Goal: Communication & Community: Connect with others

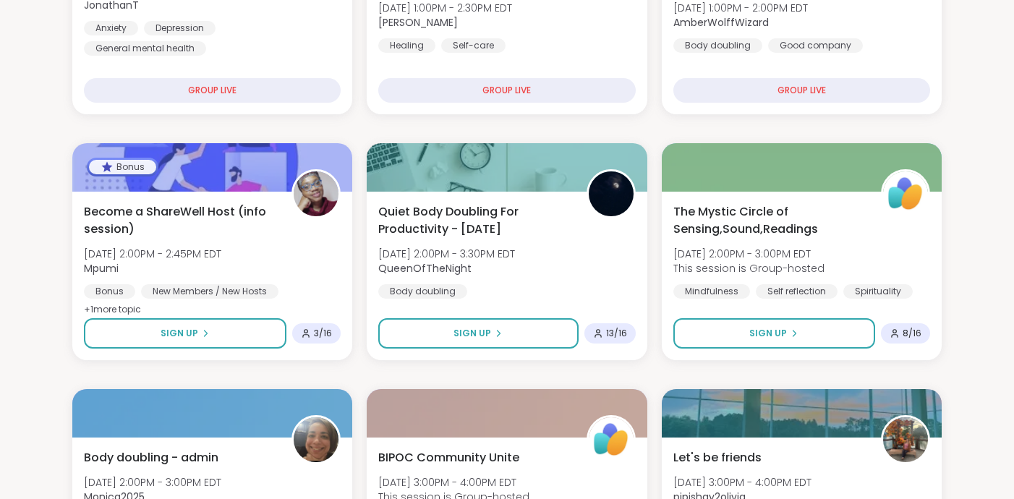
scroll to position [565, 0]
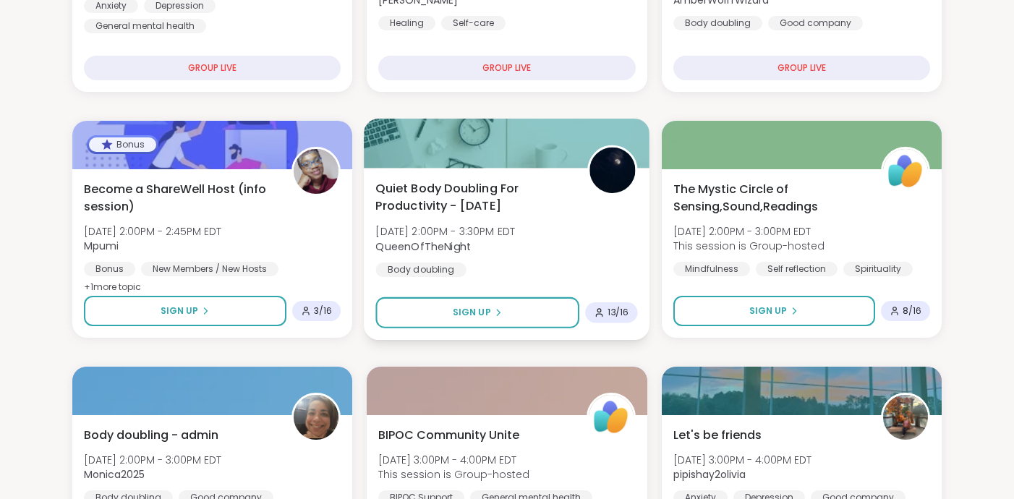
click at [424, 197] on span "Quiet Body Doubling For Productivity - [DATE]" at bounding box center [474, 197] width 196 height 35
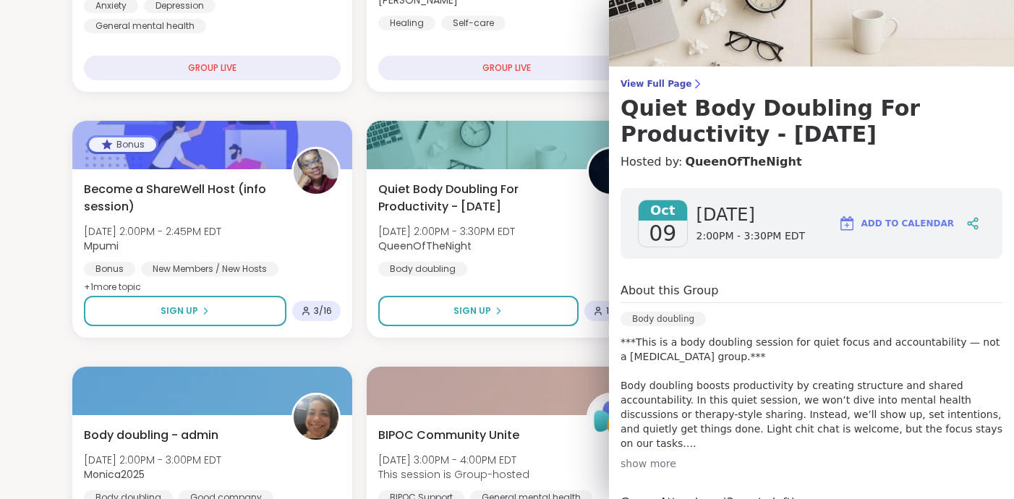
scroll to position [53, 0]
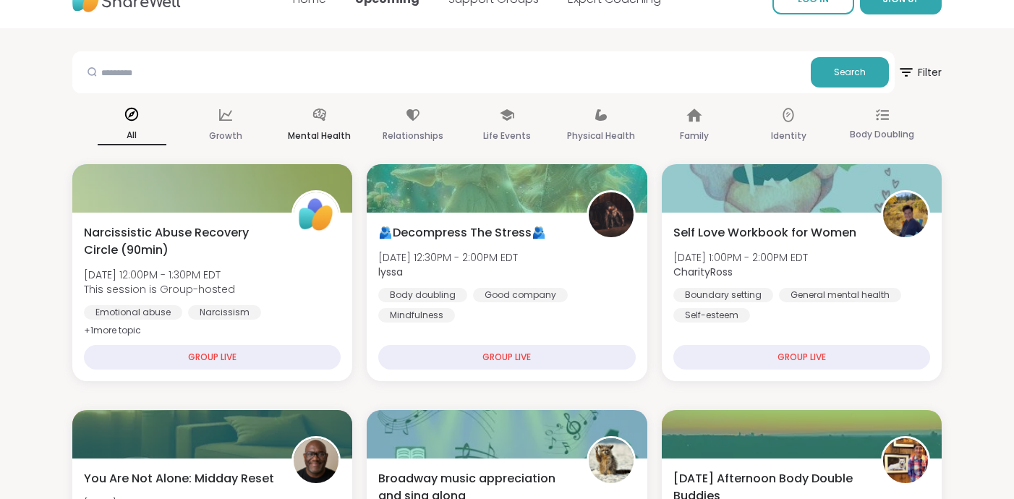
scroll to position [33, 0]
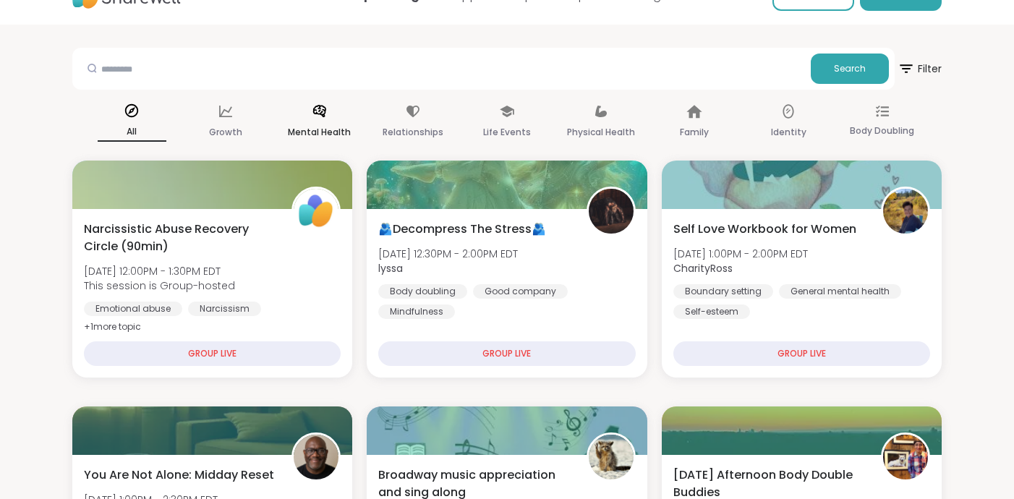
click at [325, 127] on p "Mental Health" at bounding box center [319, 132] width 63 height 17
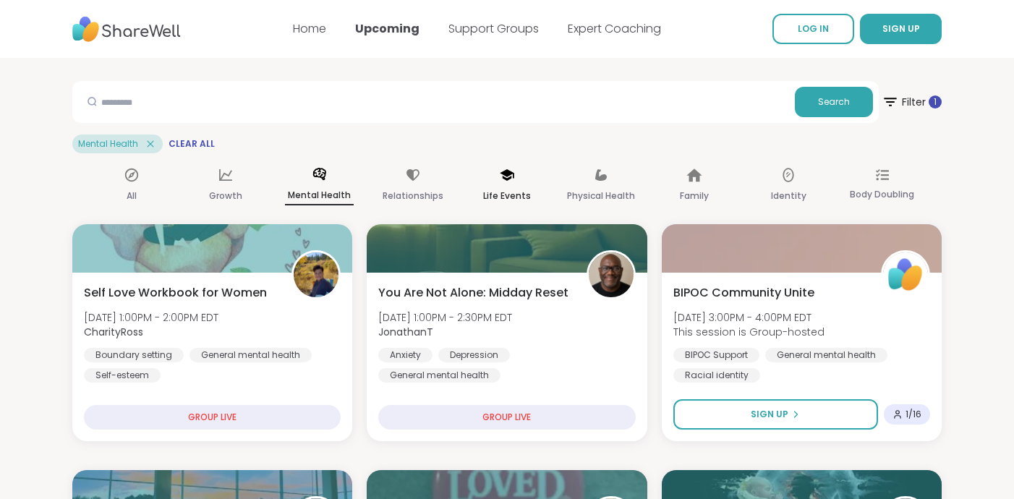
scroll to position [0, 0]
click at [587, 179] on div "Physical Health" at bounding box center [600, 186] width 69 height 54
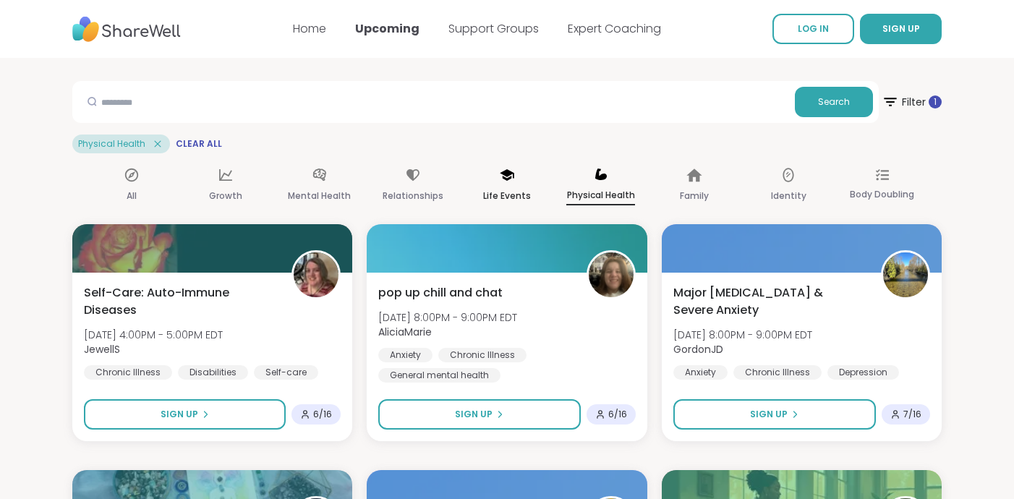
click at [511, 196] on p "Life Events" at bounding box center [507, 195] width 48 height 17
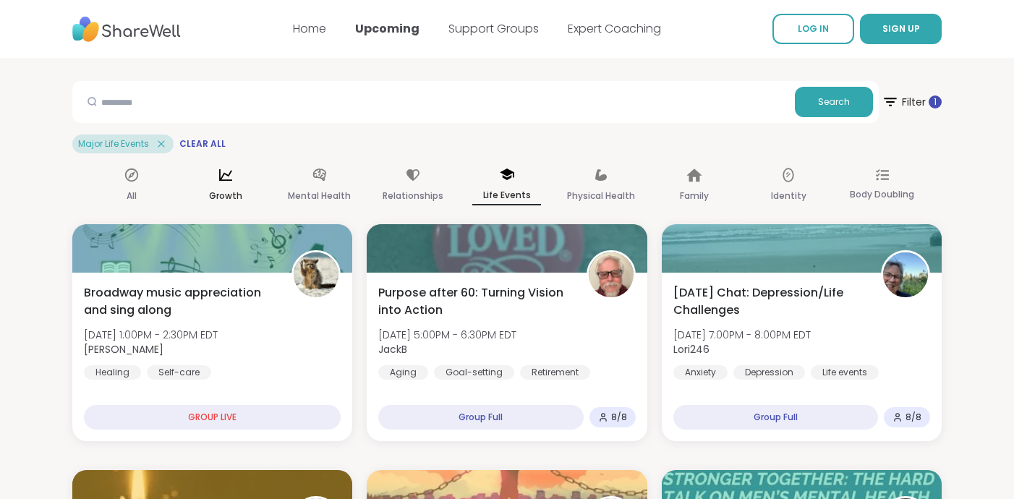
click at [244, 189] on div "Growth" at bounding box center [225, 186] width 69 height 54
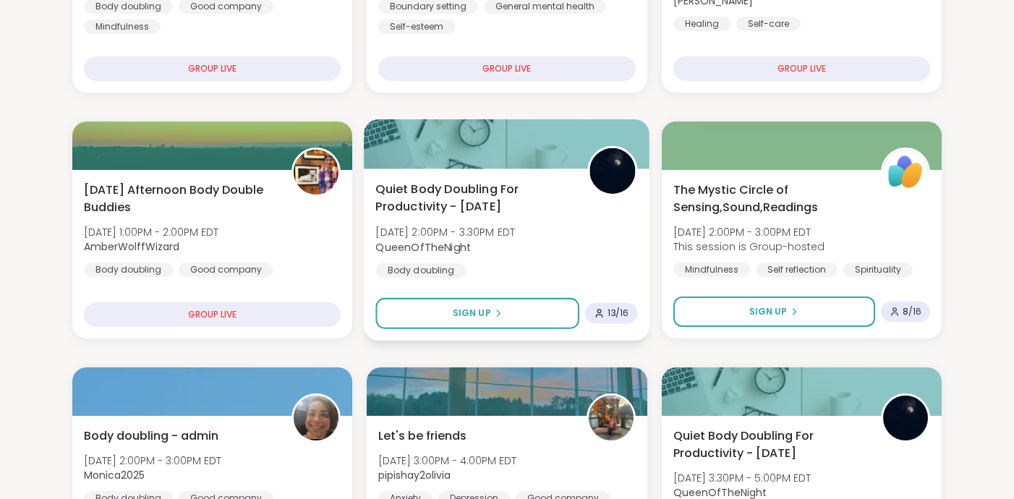
scroll to position [354, 0]
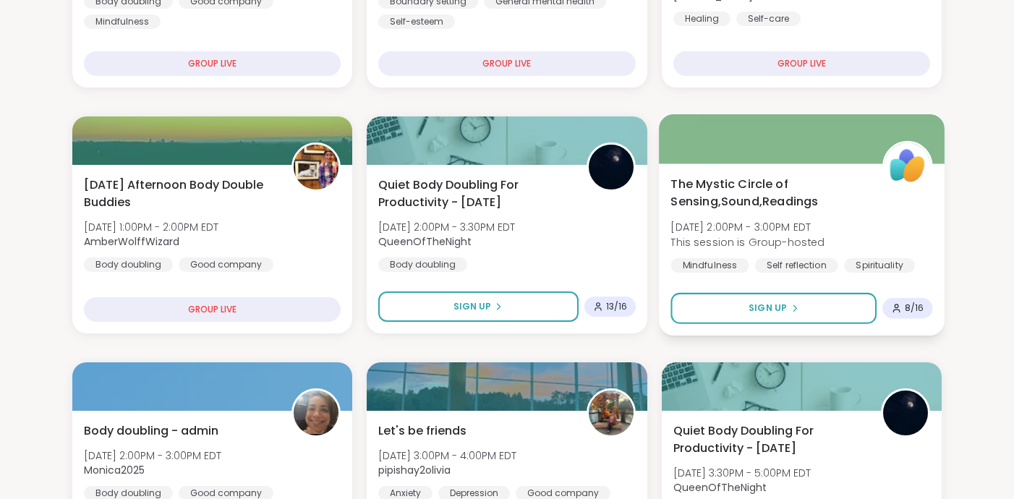
click at [678, 203] on span "The Mystic Circle of Sensing,Sound,Readings" at bounding box center [768, 193] width 196 height 35
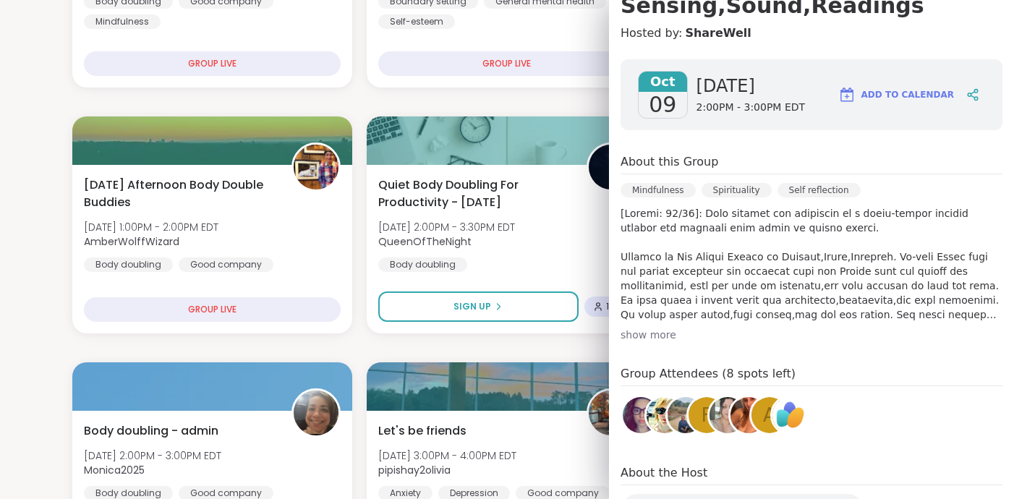
scroll to position [184, 0]
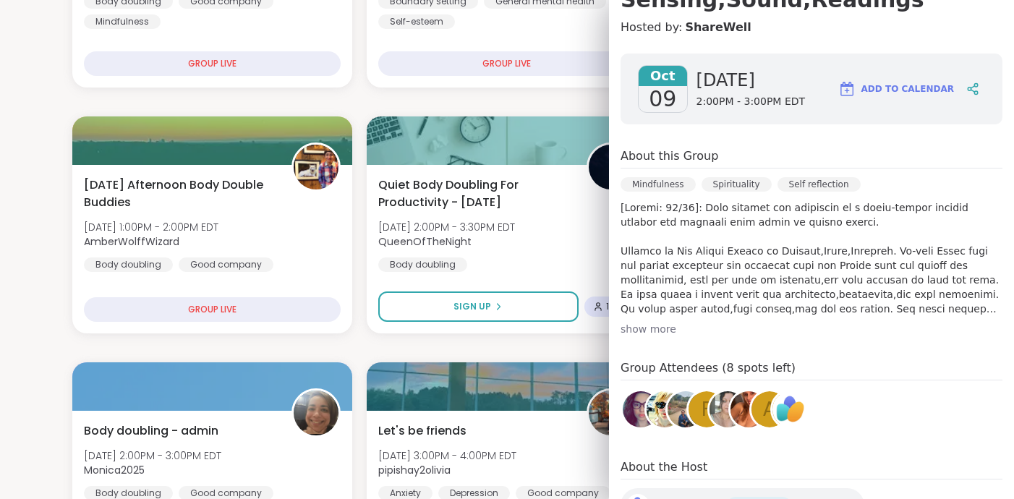
click at [655, 329] on div "show more" at bounding box center [811, 329] width 382 height 14
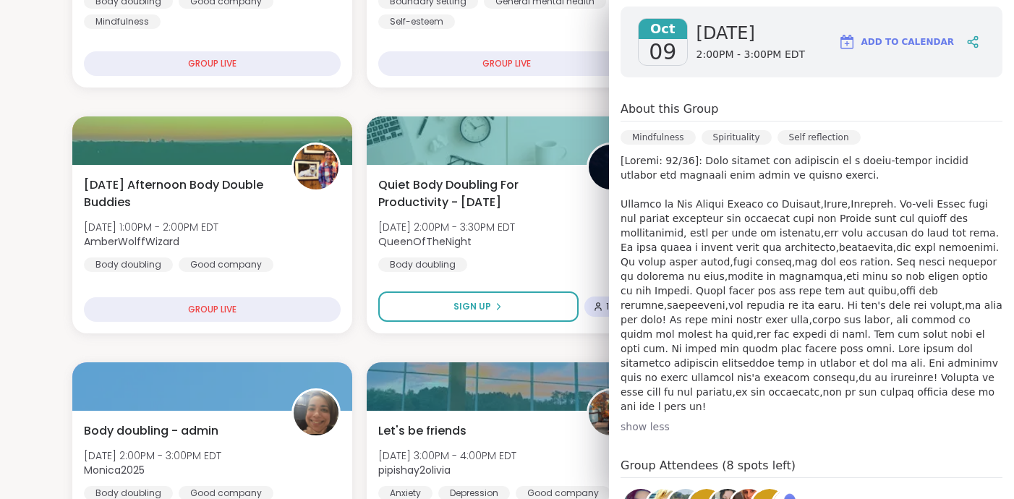
scroll to position [231, 0]
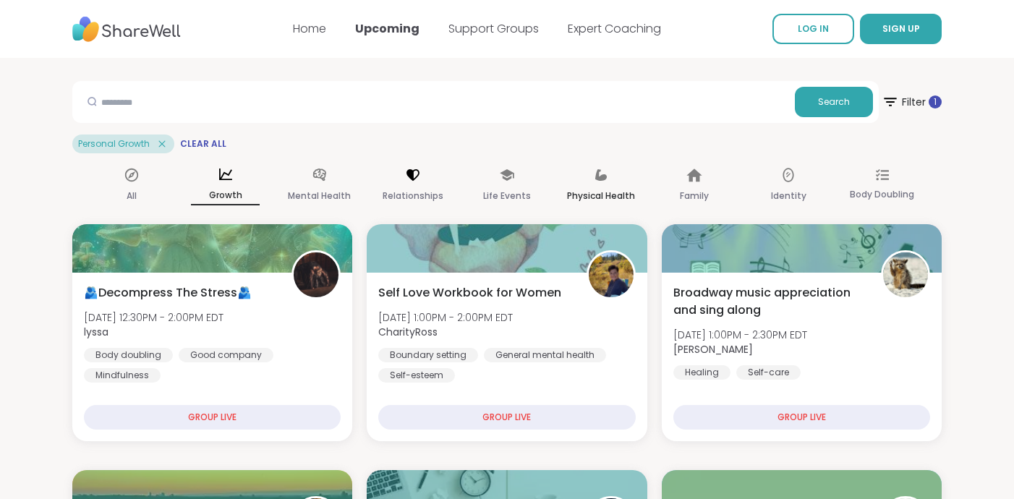
scroll to position [0, 0]
click at [688, 188] on p "Family" at bounding box center [694, 195] width 29 height 17
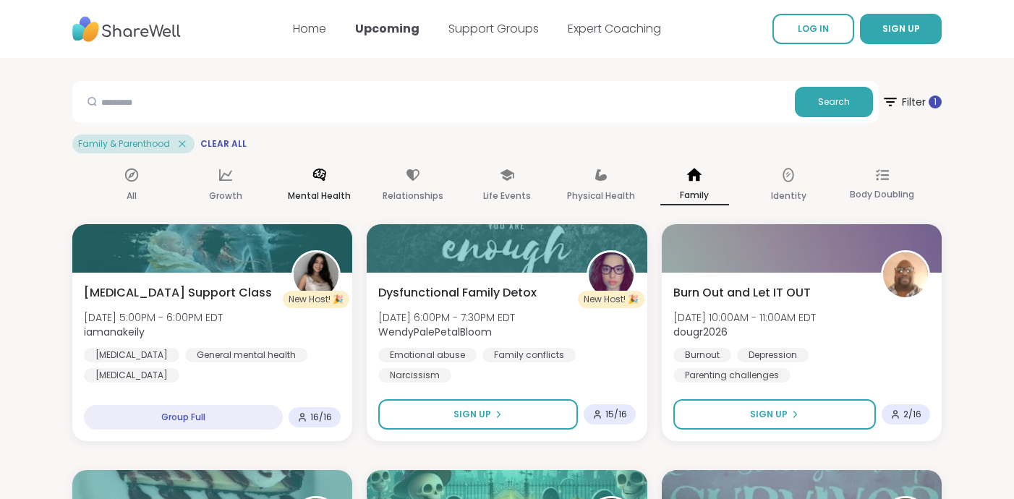
click at [325, 181] on icon at bounding box center [320, 175] width 16 height 16
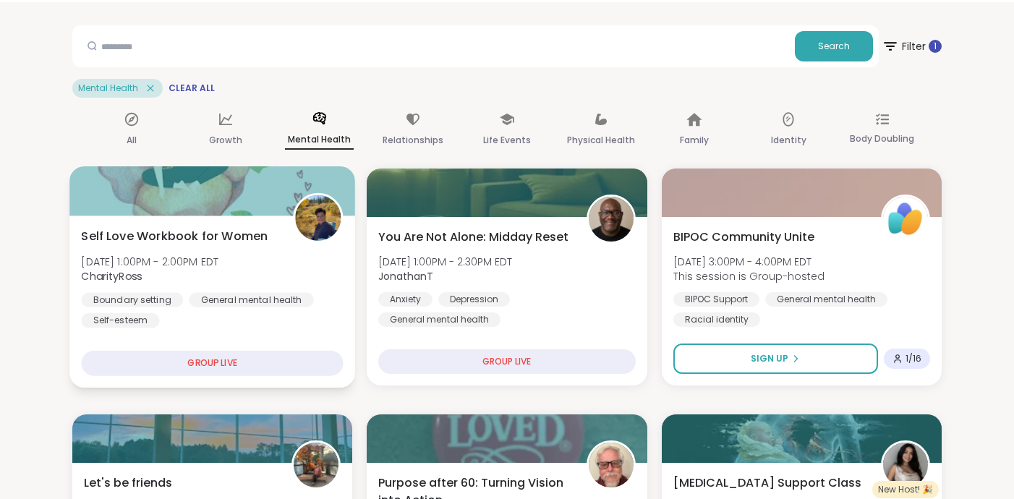
scroll to position [61, 0]
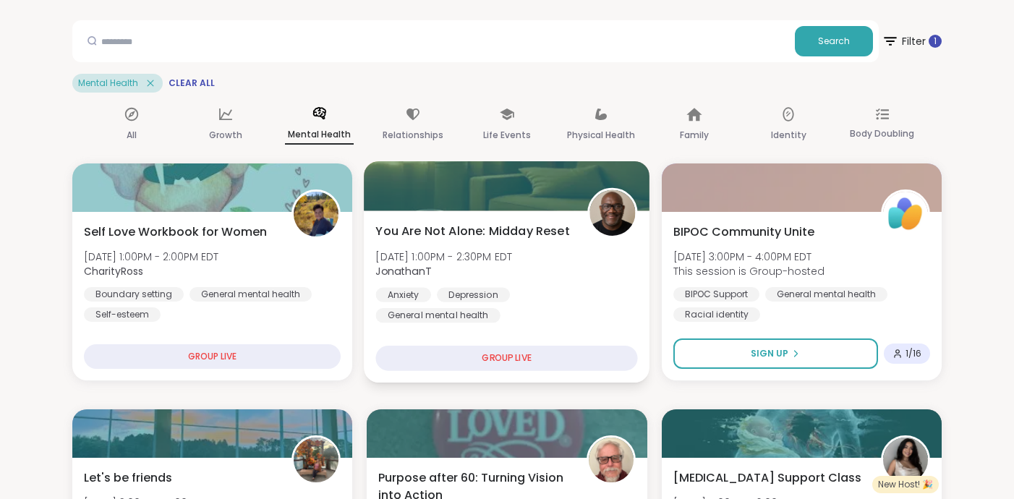
click at [448, 234] on span "You Are Not Alone: Midday Reset" at bounding box center [473, 231] width 194 height 17
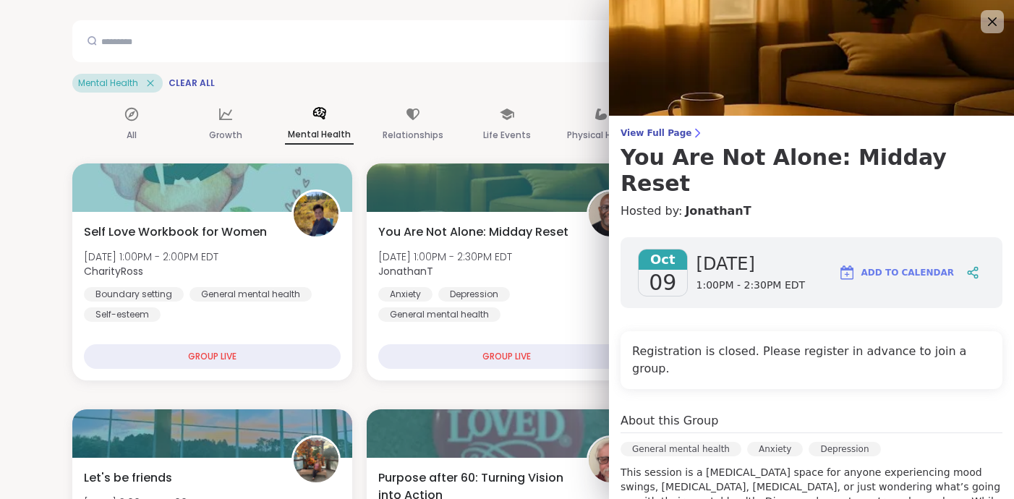
scroll to position [0, 0]
click at [535, 70] on div "Search Filter 1 Mental Health Clear All" at bounding box center [506, 56] width 869 height 72
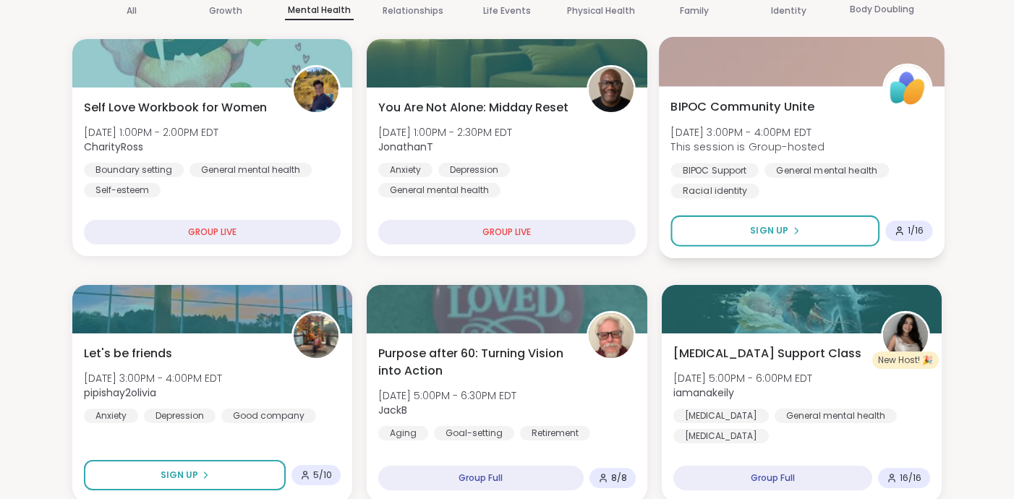
scroll to position [182, 0]
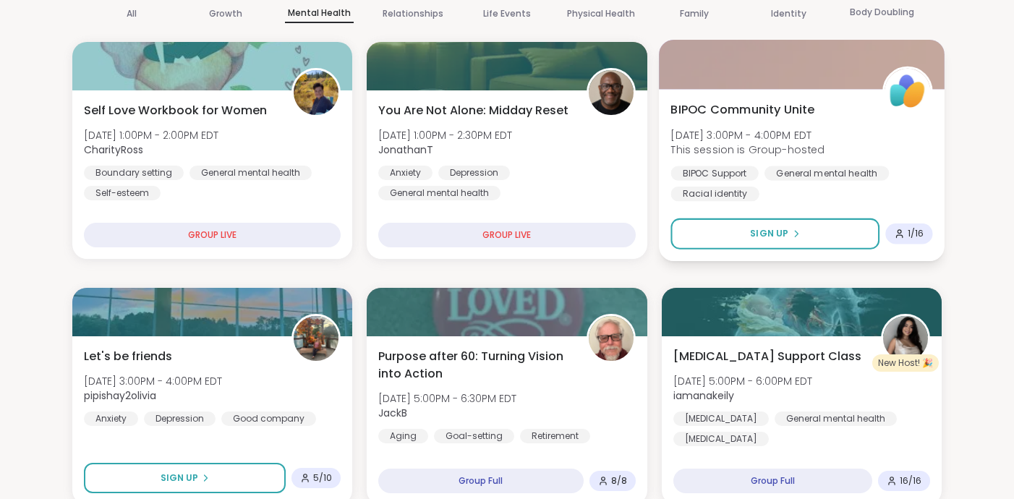
click at [764, 108] on span "BIPOC Community Unite" at bounding box center [742, 109] width 144 height 17
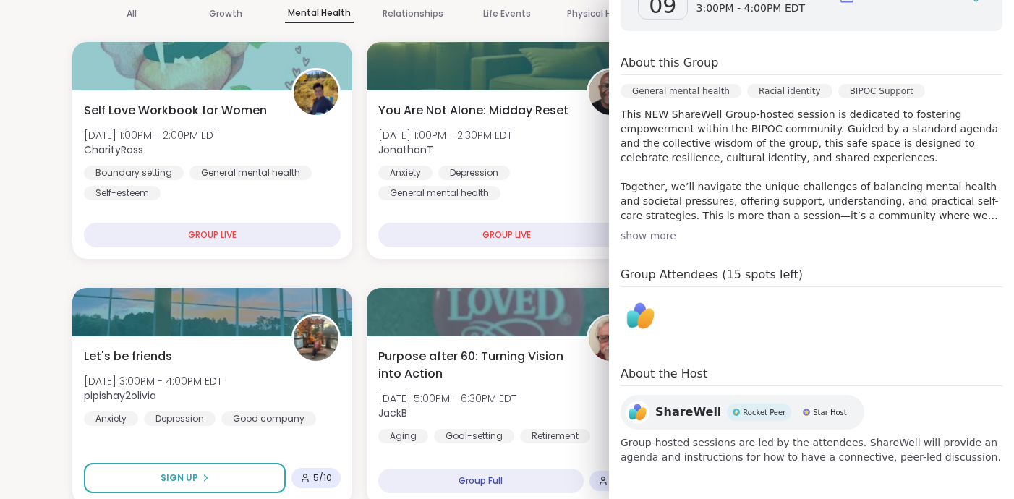
scroll to position [251, 0]
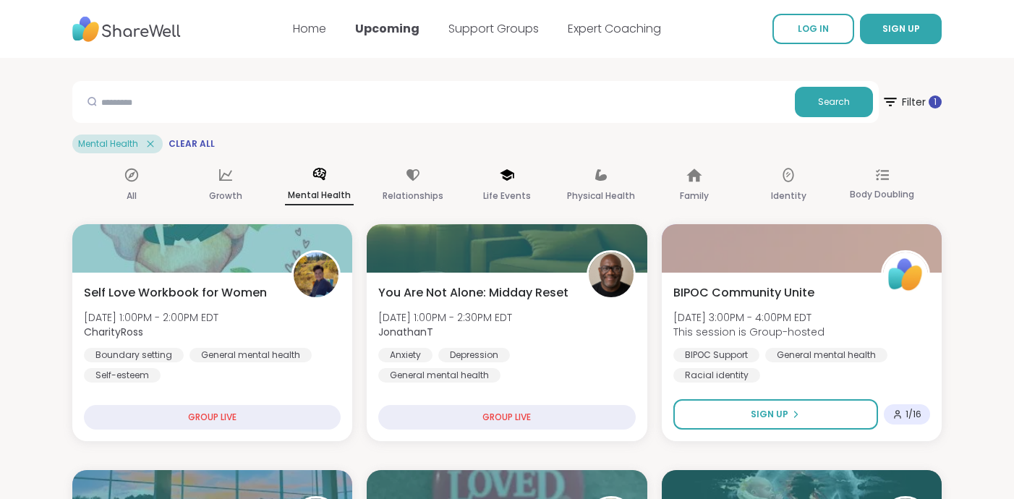
scroll to position [0, 0]
click at [145, 148] on icon at bounding box center [150, 143] width 13 height 13
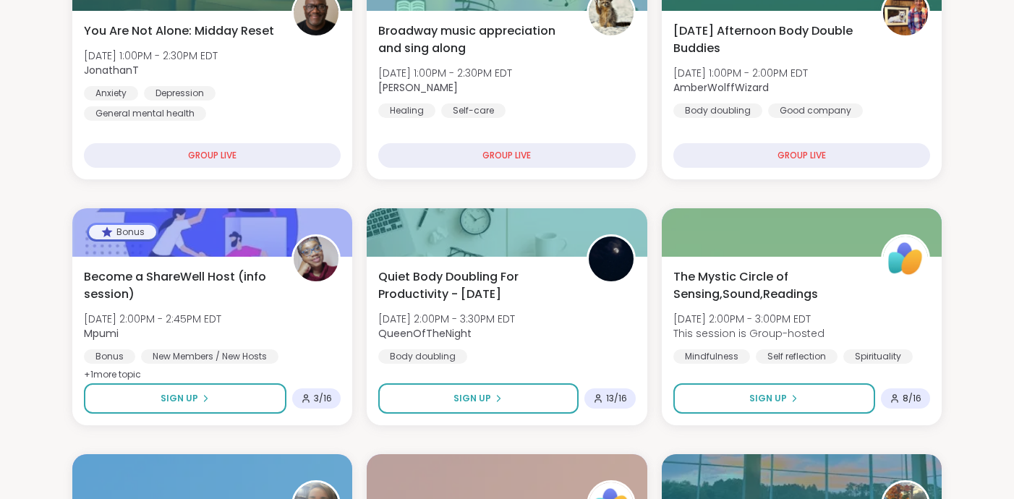
scroll to position [480, 0]
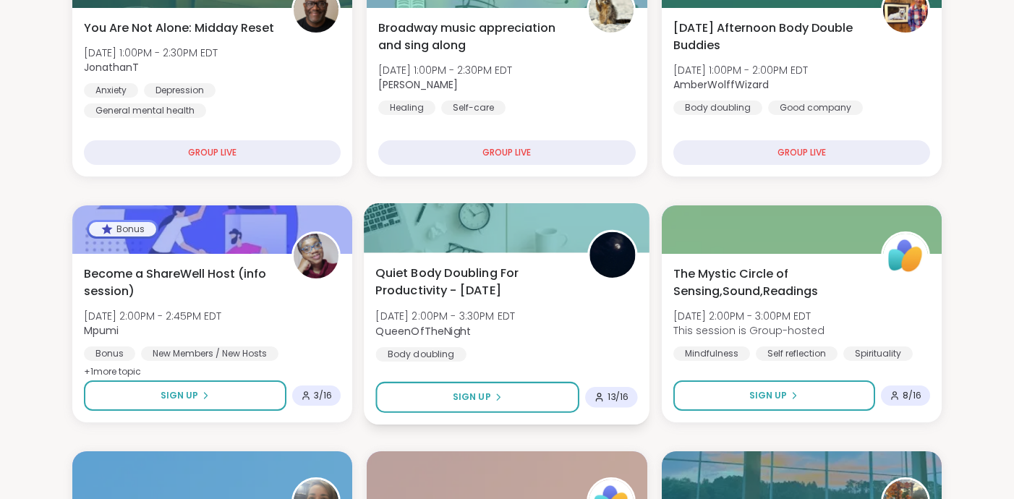
click at [503, 254] on div "Quiet Body Doubling For Productivity - [DATE] [DATE] 2:00PM - 3:30PM EDT QueenO…" at bounding box center [507, 338] width 286 height 172
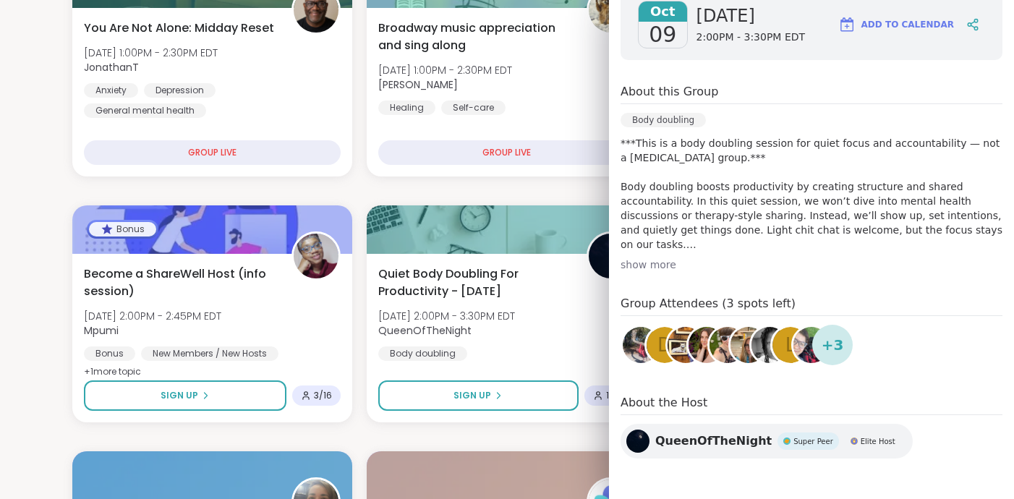
scroll to position [248, 0]
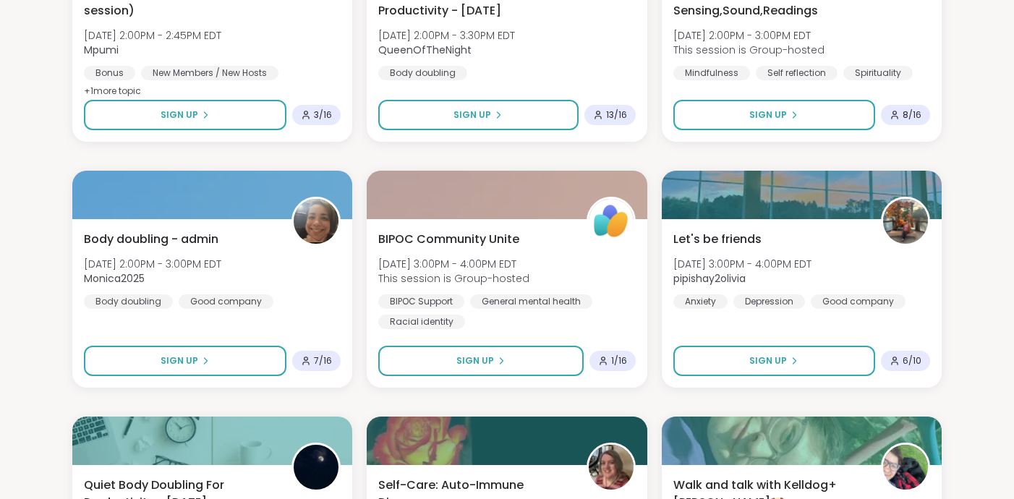
scroll to position [764, 0]
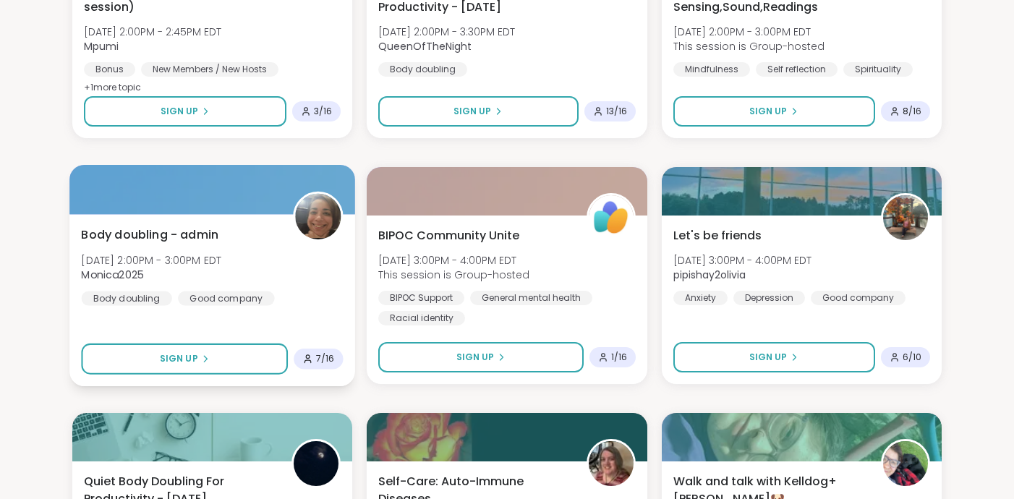
click at [195, 228] on span "Body doubling - admin" at bounding box center [149, 234] width 137 height 17
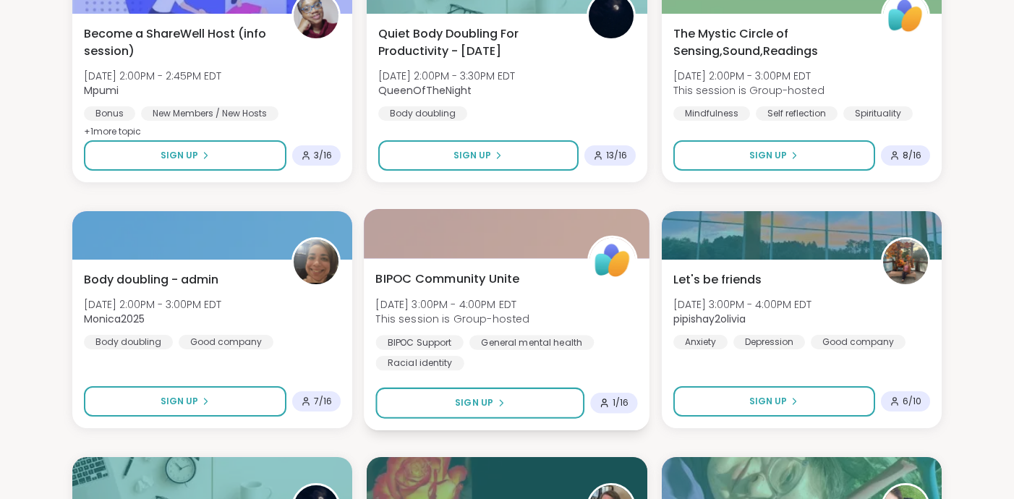
scroll to position [722, 0]
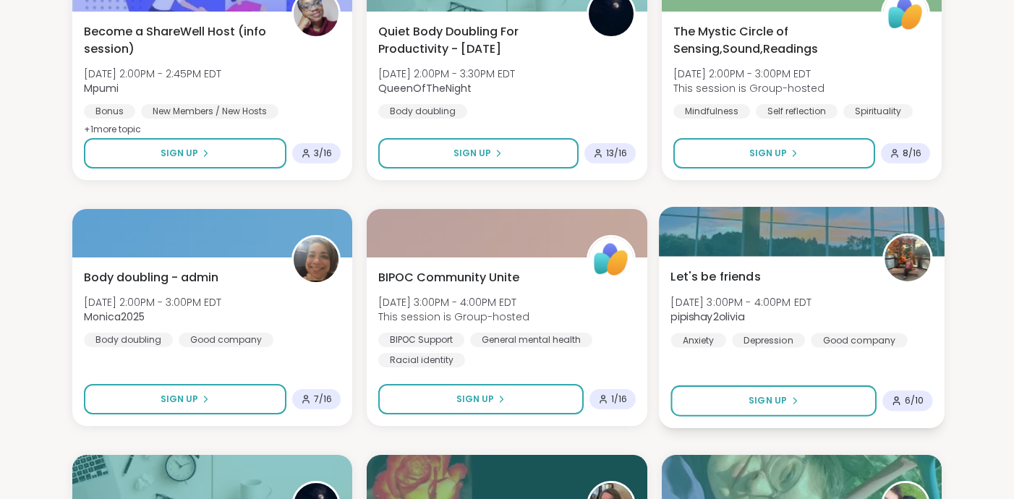
click at [685, 278] on span "Let's be friends" at bounding box center [715, 276] width 90 height 17
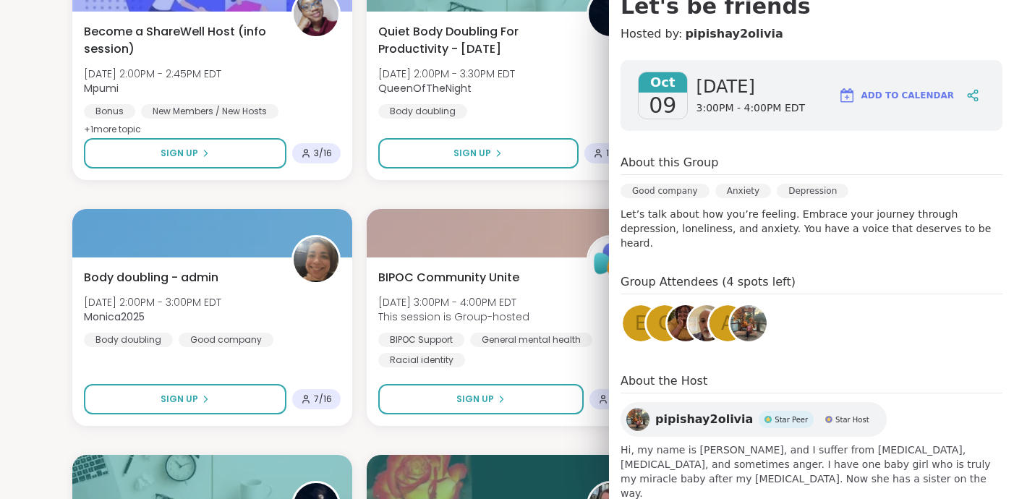
scroll to position [153, 0]
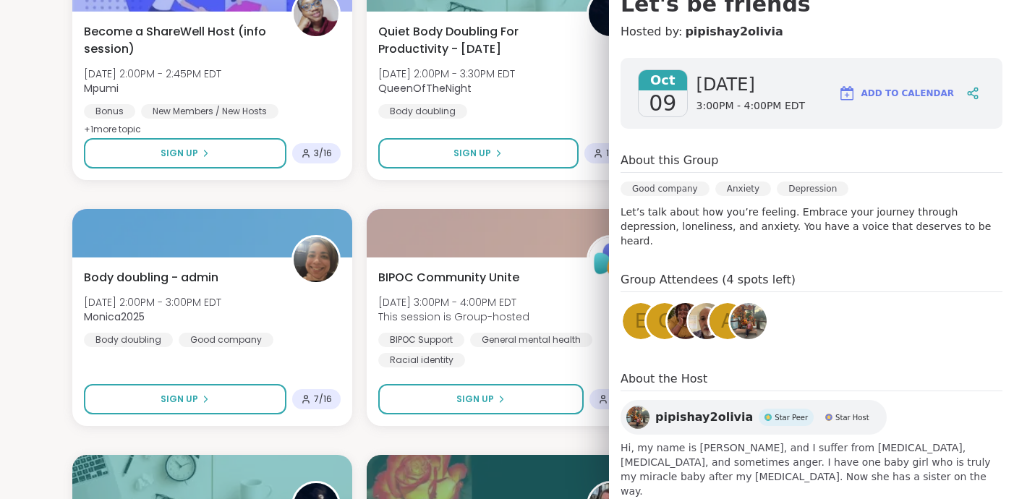
click at [681, 409] on span "pipishay2olivia" at bounding box center [704, 417] width 98 height 17
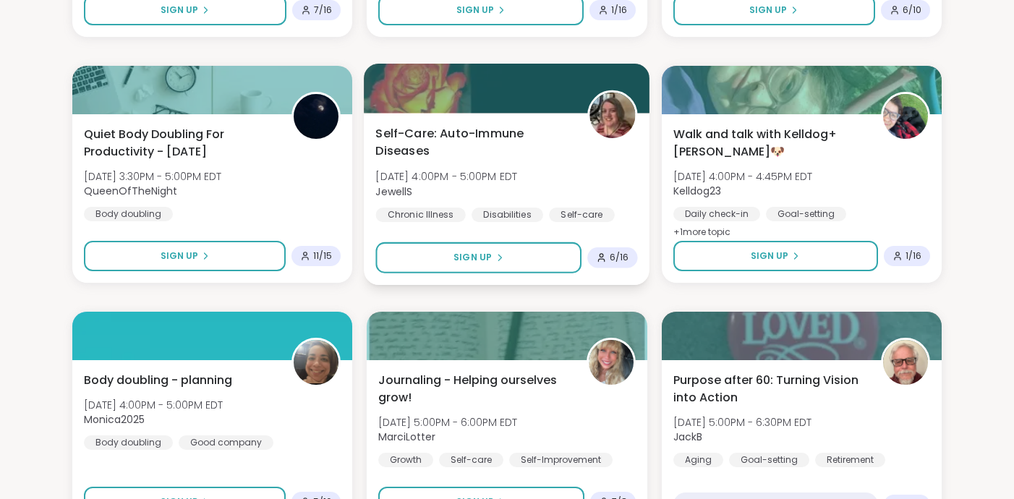
scroll to position [1107, 0]
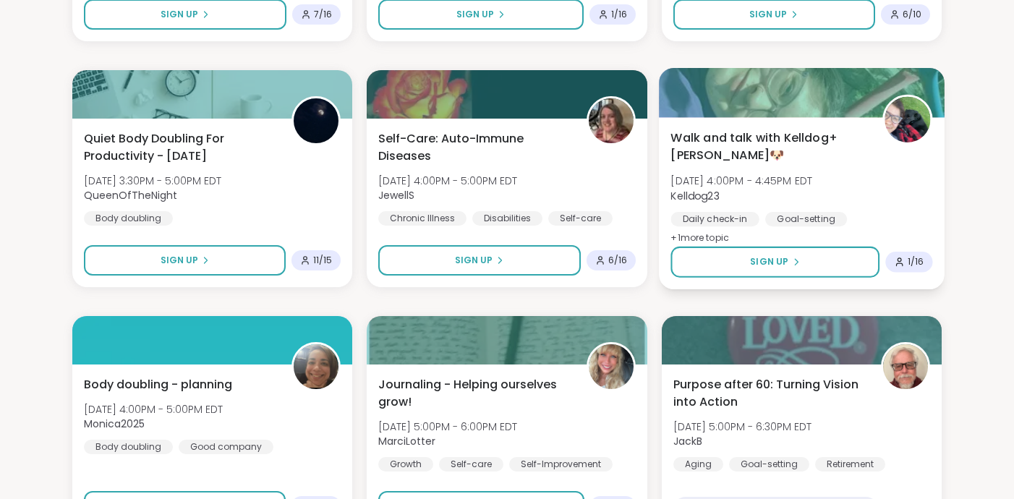
click at [717, 154] on span "Walk and talk with Kelldog+[PERSON_NAME]🐶" at bounding box center [768, 146] width 196 height 35
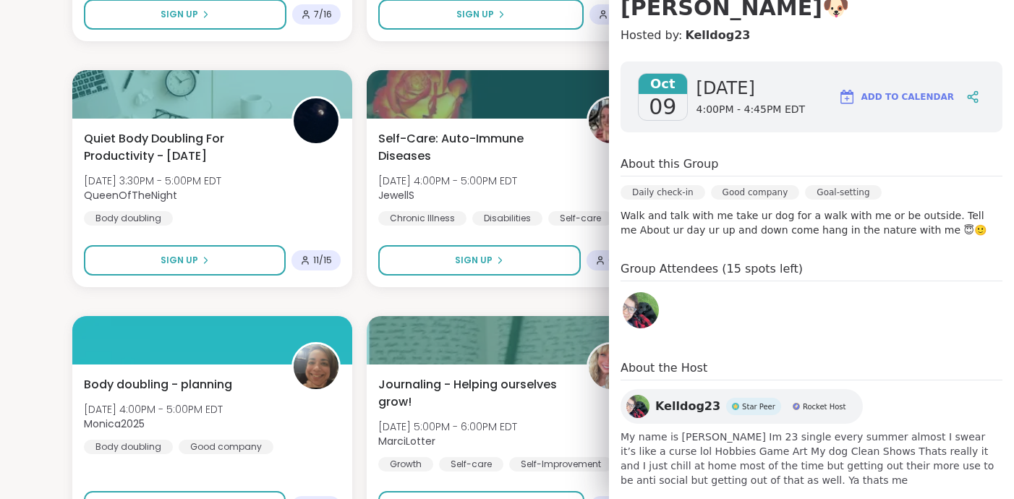
scroll to position [173, 0]
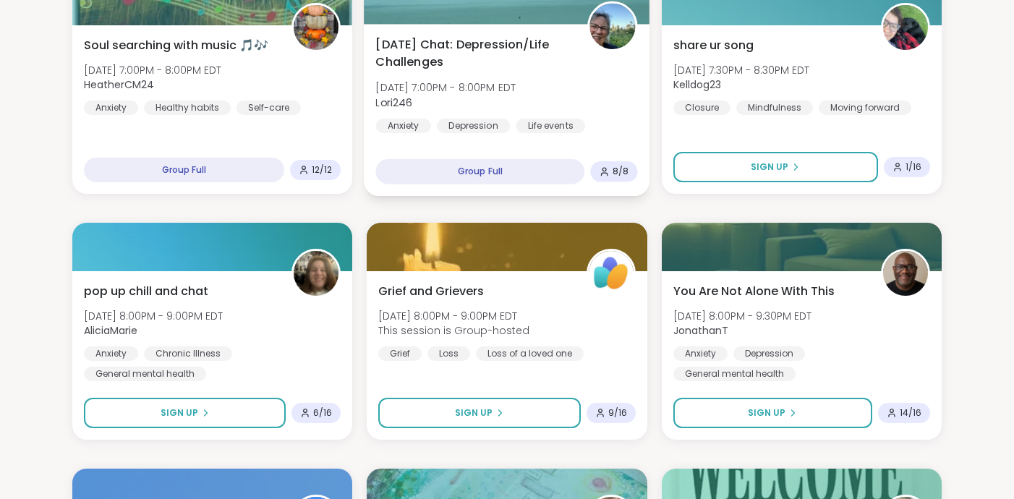
scroll to position [1939, 0]
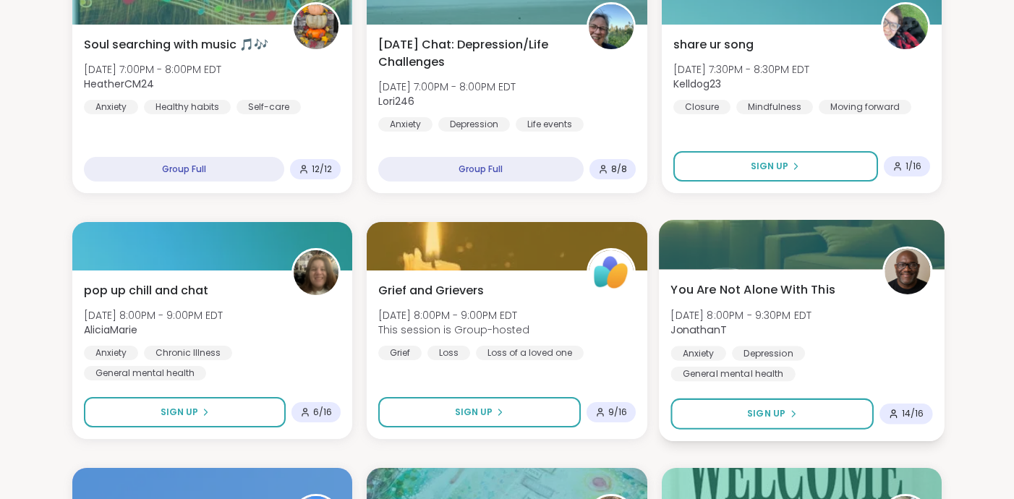
click at [715, 286] on span "You Are Not Alone With This" at bounding box center [752, 289] width 164 height 17
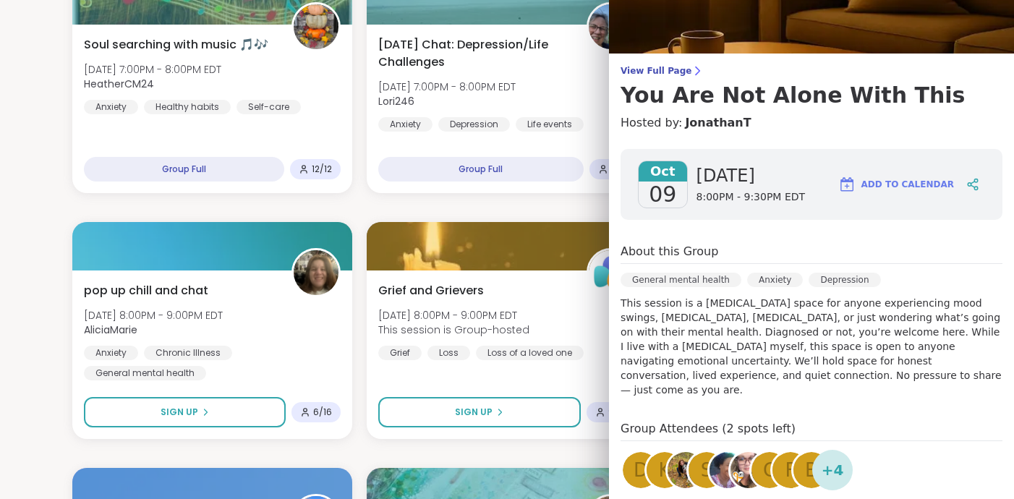
scroll to position [69, 0]
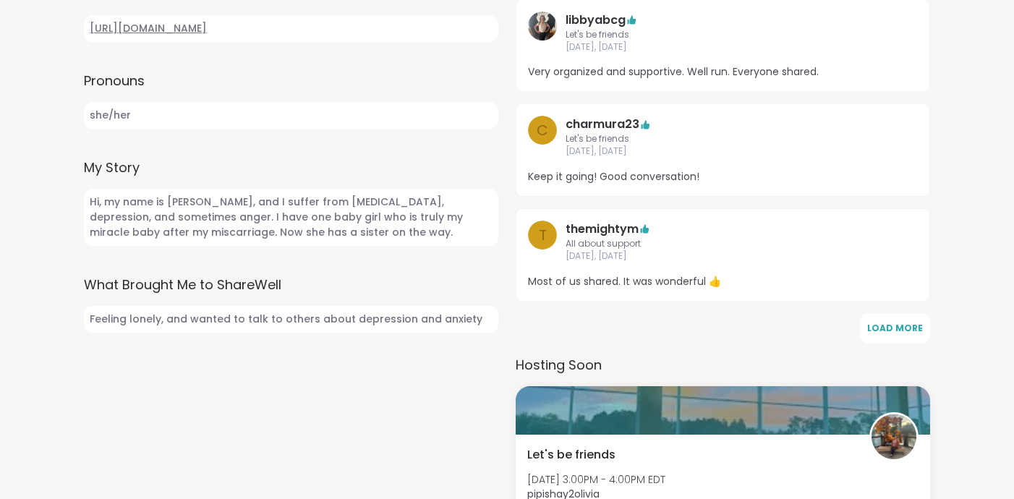
scroll to position [662, 0]
